Goal: Transaction & Acquisition: Purchase product/service

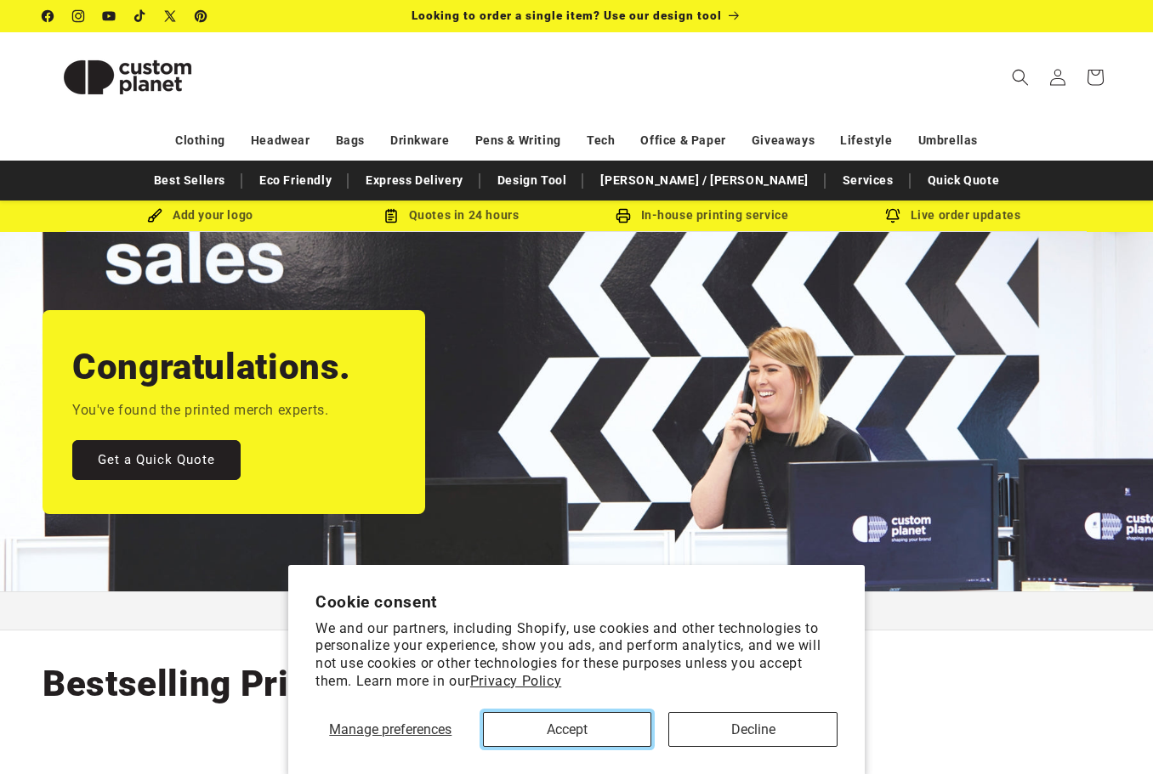
click at [572, 722] on button "Accept" at bounding box center [567, 729] width 169 height 35
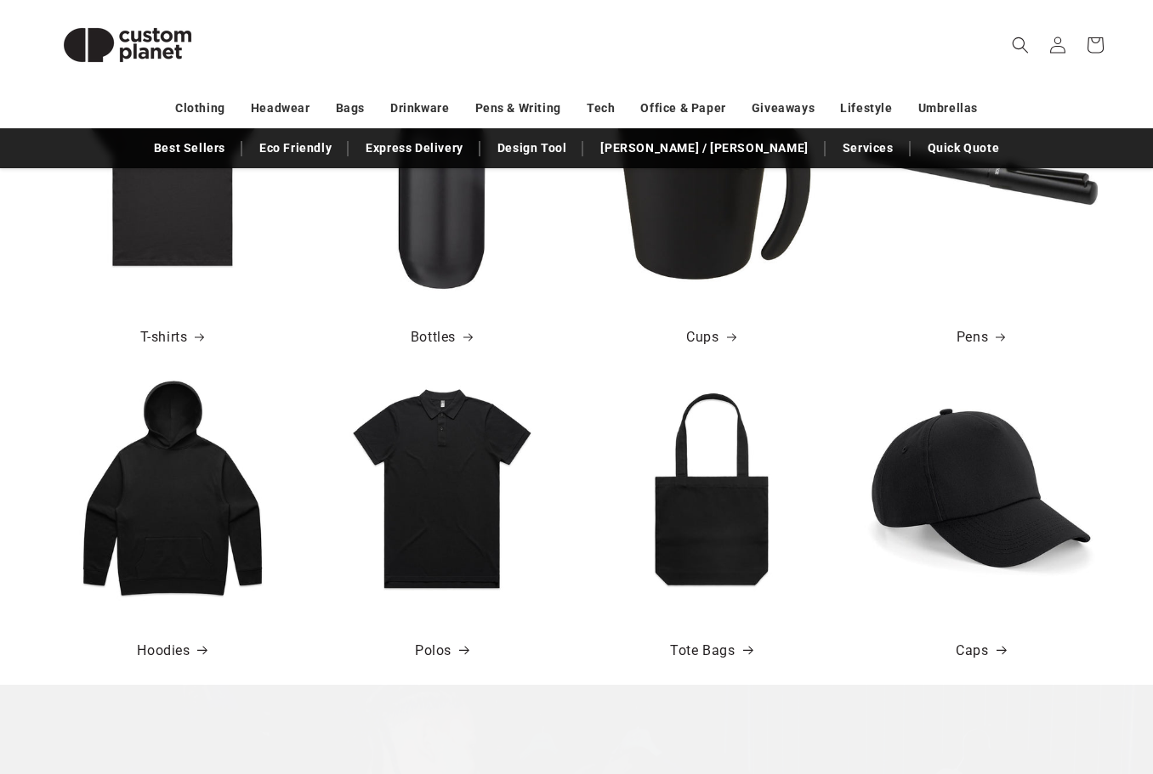
scroll to position [680, 0]
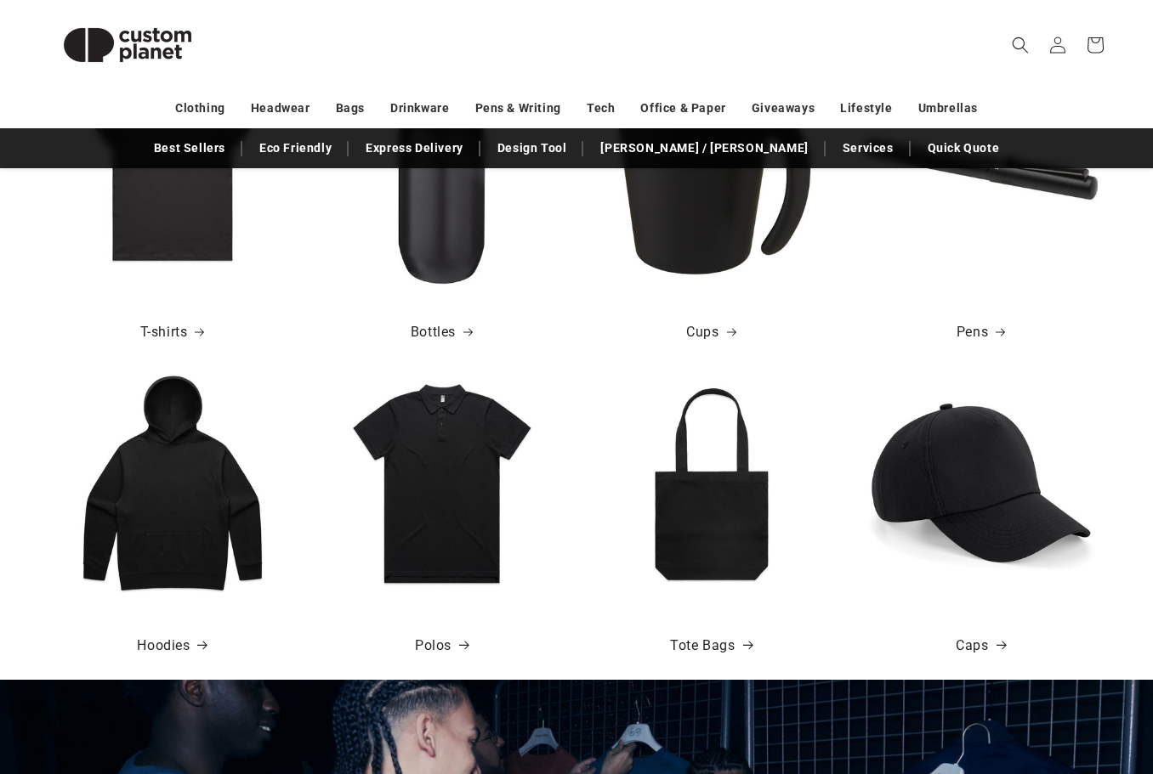
click at [428, 425] on img at bounding box center [442, 483] width 234 height 234
click at [440, 490] on img at bounding box center [442, 483] width 234 height 234
click at [447, 650] on link "Polos" at bounding box center [442, 646] width 54 height 25
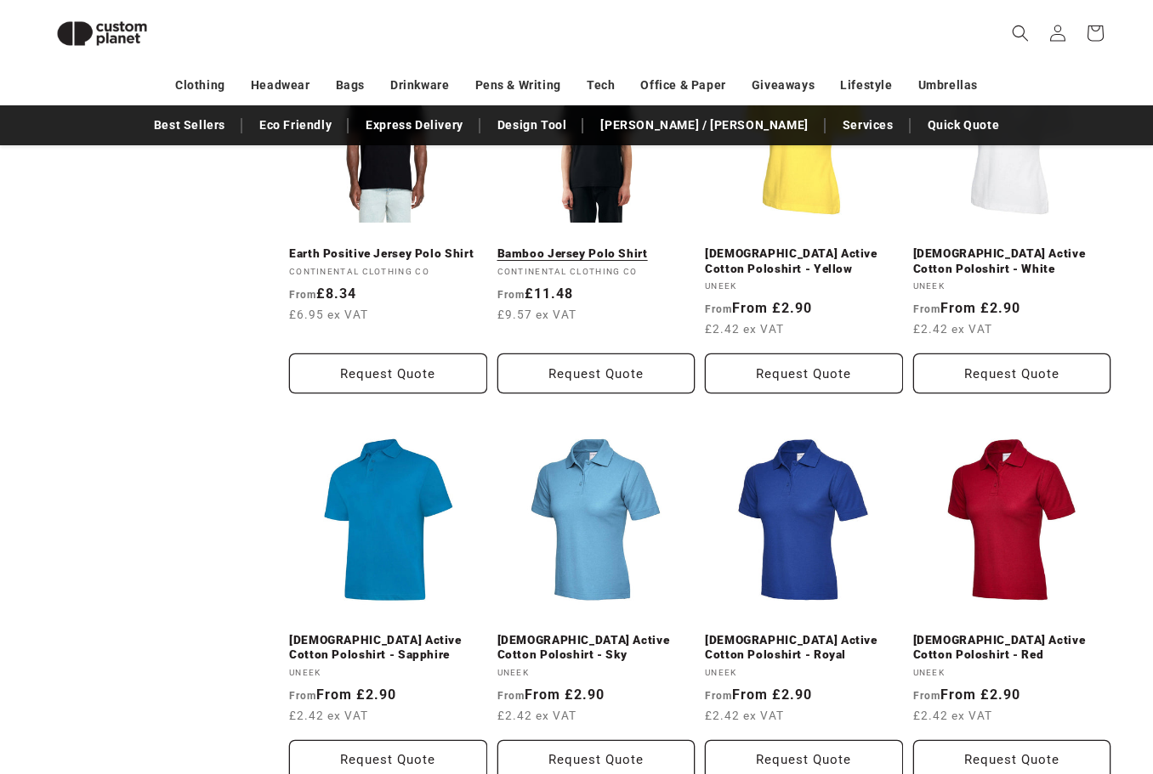
scroll to position [572, 0]
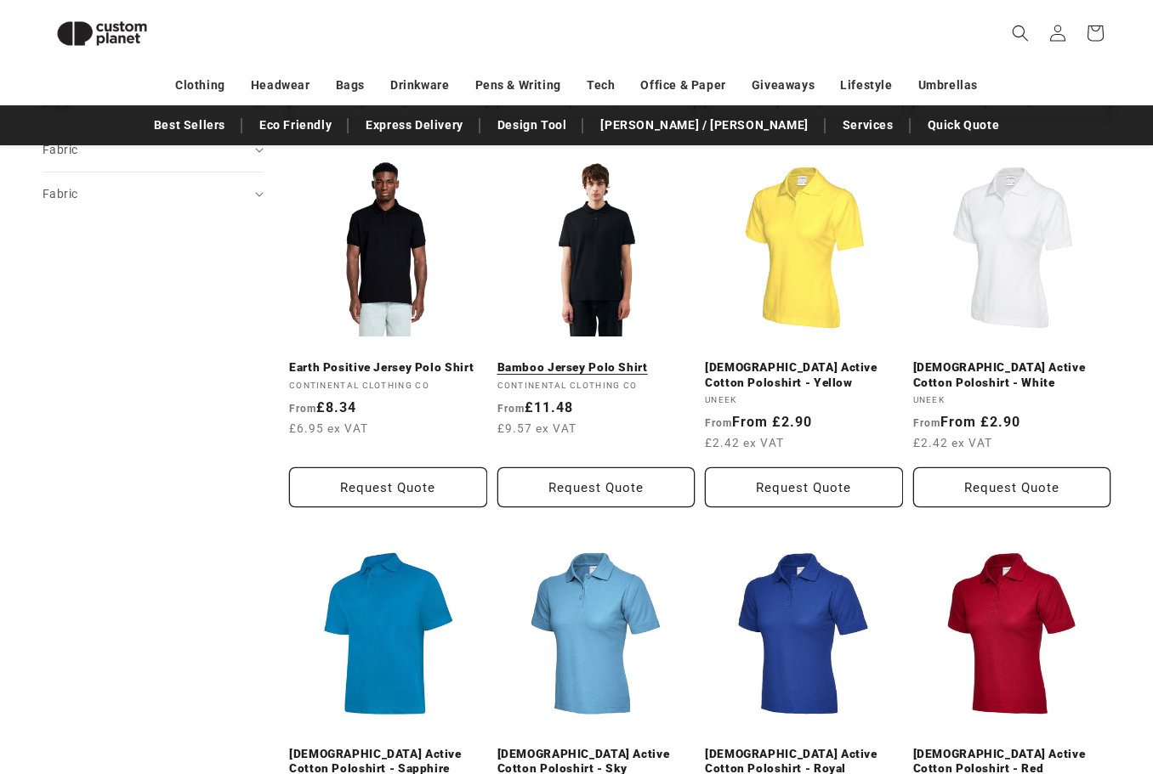
click at [604, 360] on link "Bamboo Jersey Polo Shirt" at bounding box center [596, 367] width 198 height 15
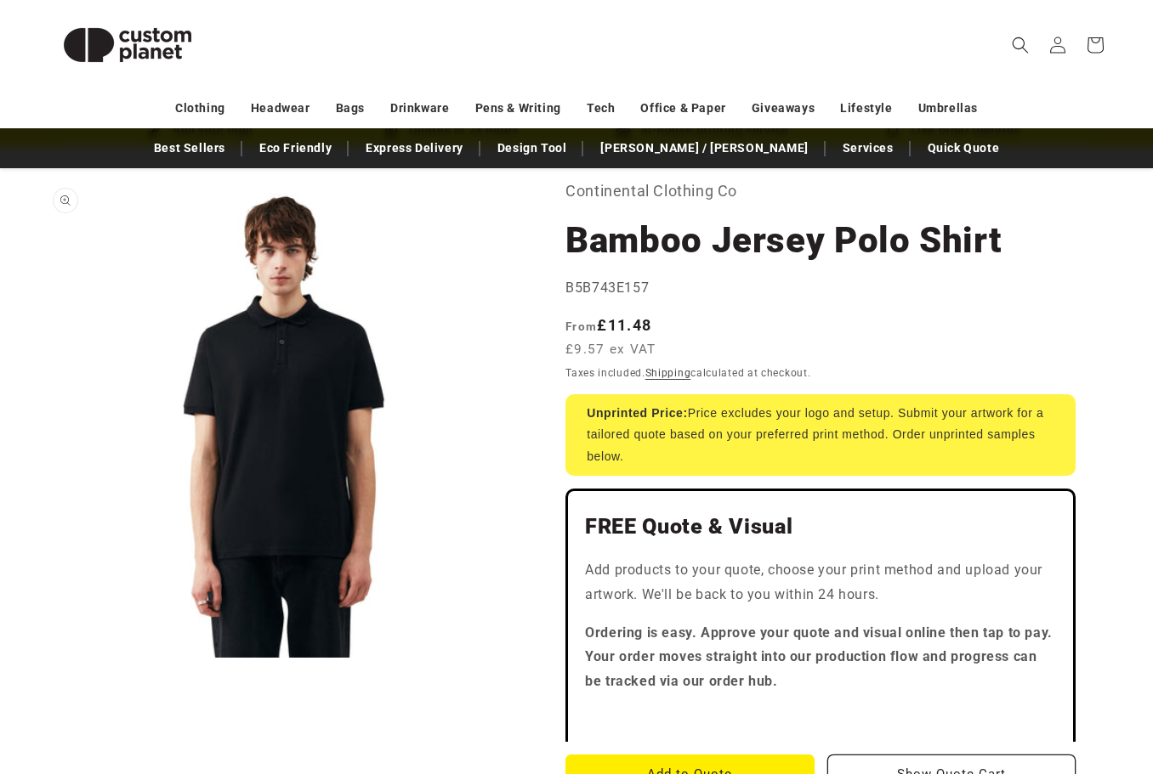
click at [43, 658] on button "Open media 1 in modal" at bounding box center [43, 658] width 0 height 0
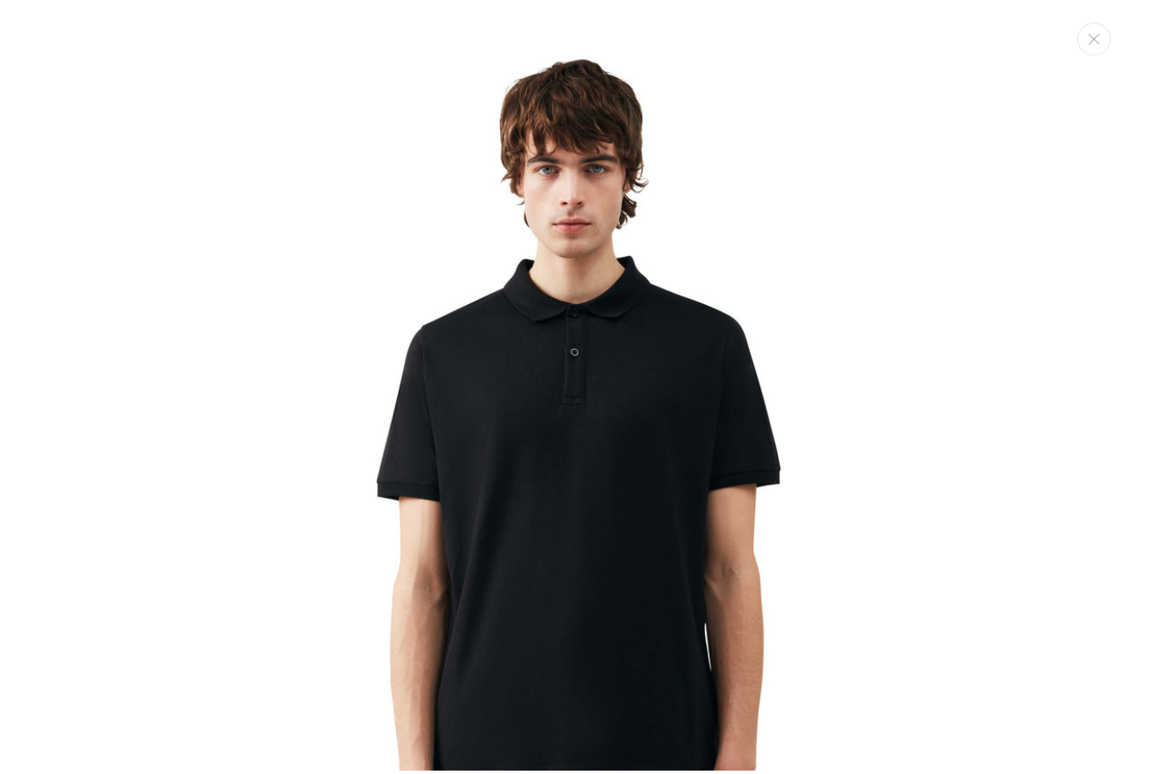
scroll to position [17, 0]
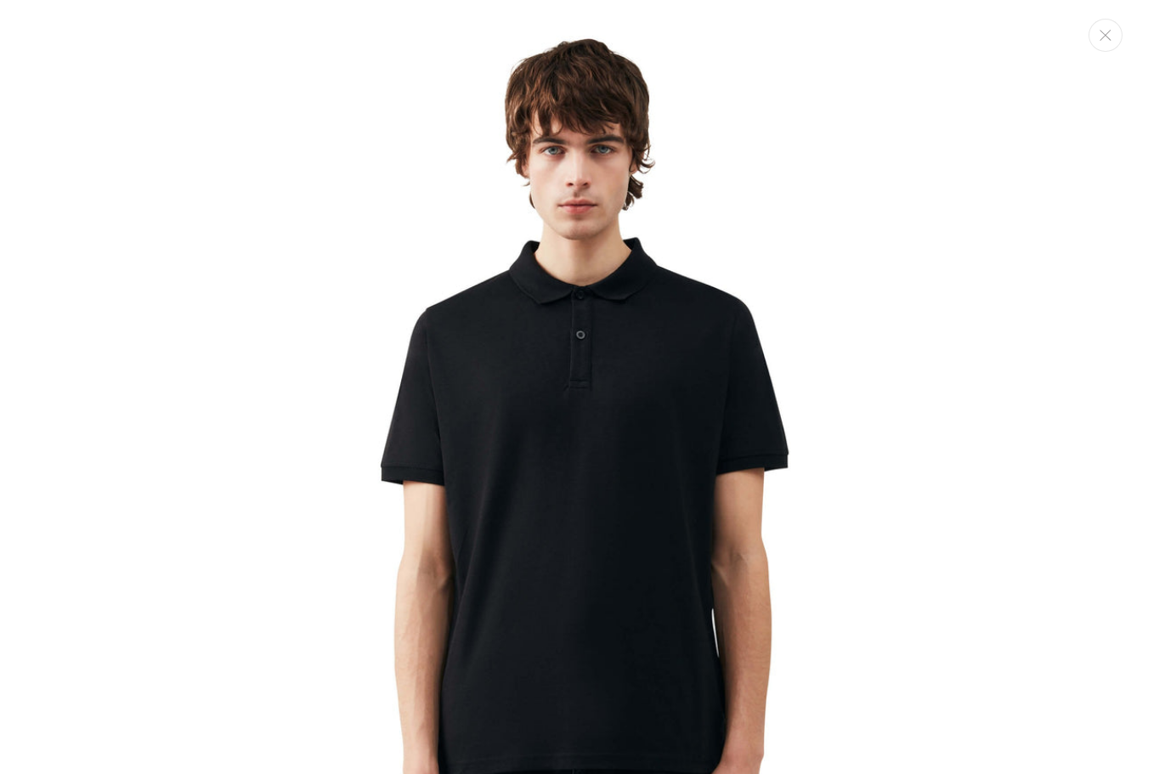
click at [362, 377] on img "Media gallery" at bounding box center [583, 489] width 978 height 978
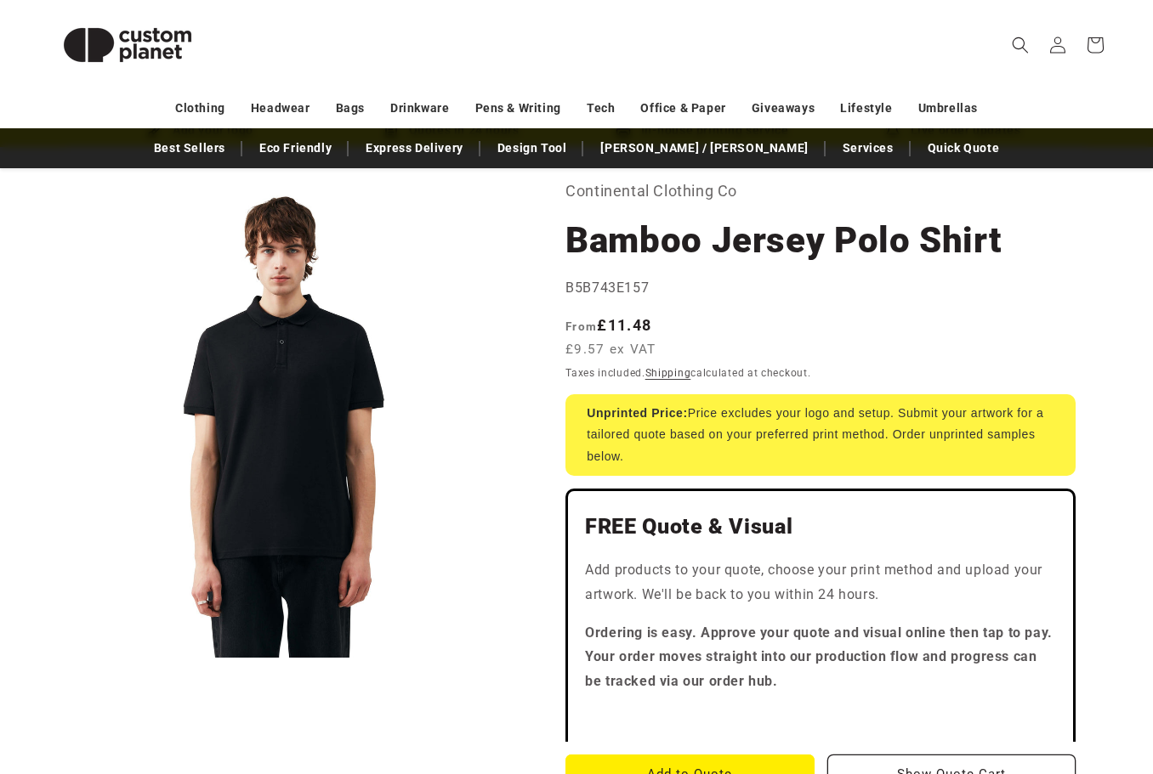
click at [147, 41] on img at bounding box center [128, 45] width 170 height 77
